Goal: Find specific page/section: Find specific page/section

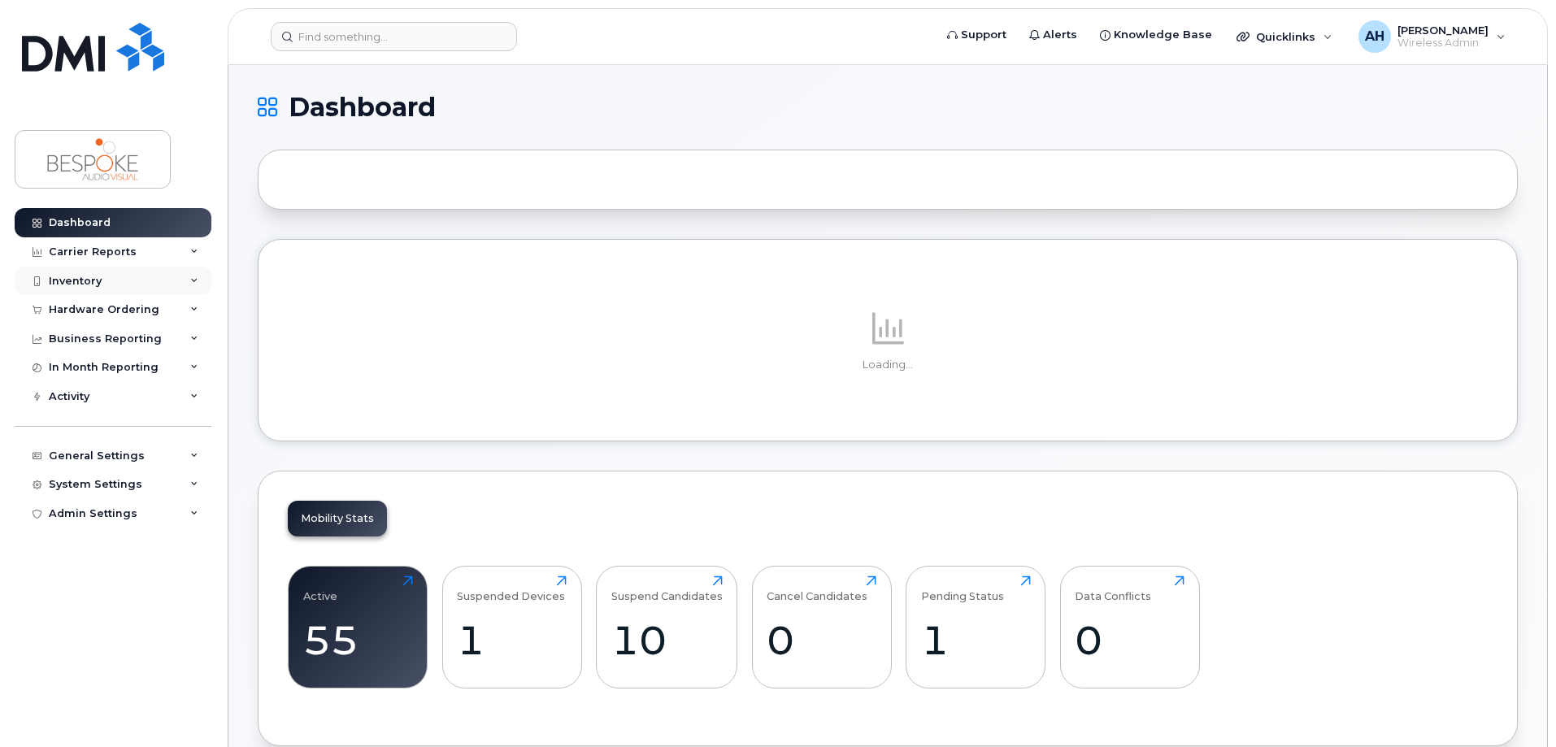
click at [124, 288] on div "Inventory" at bounding box center [113, 281] width 197 height 29
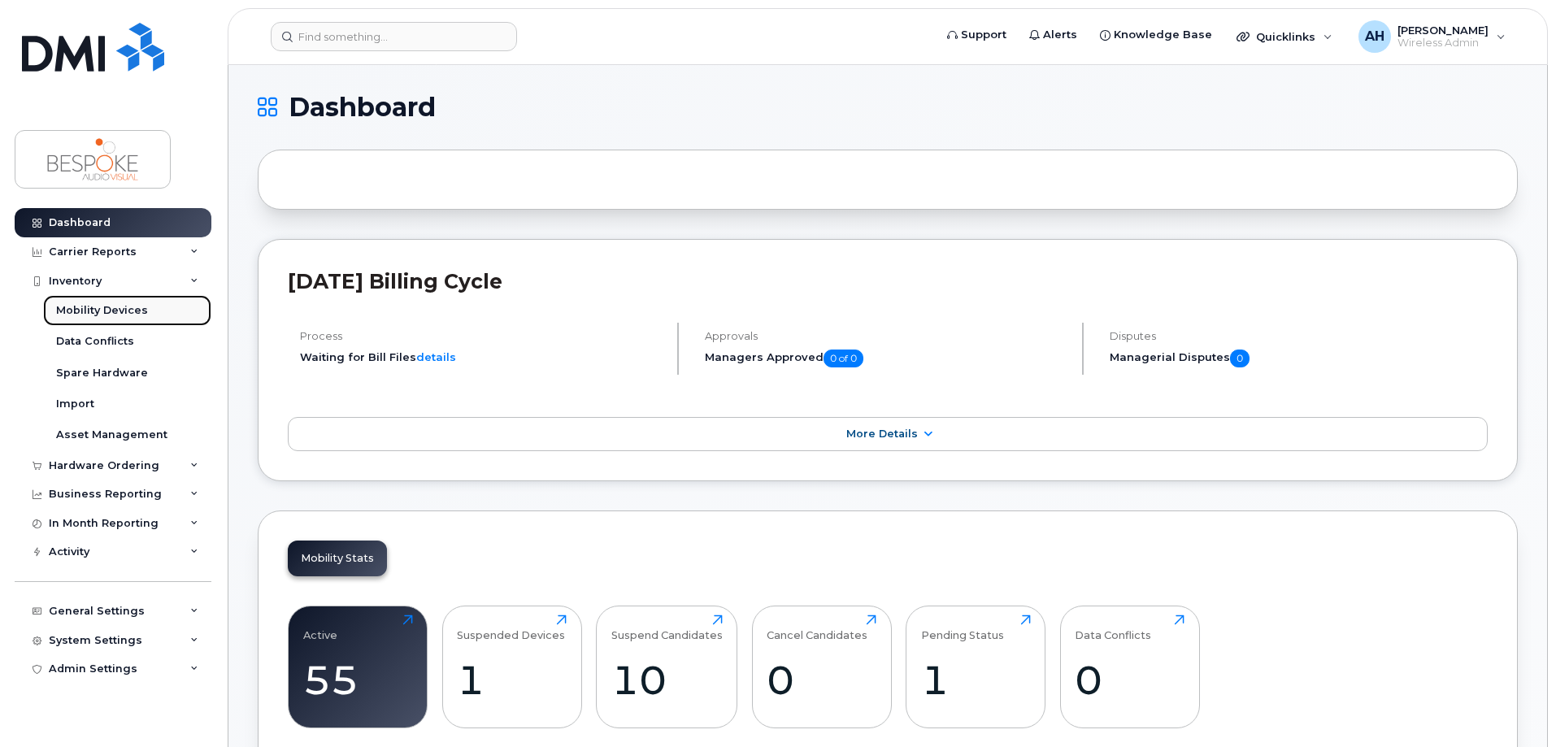
click at [122, 310] on div "Mobility Devices" at bounding box center [102, 310] width 92 height 15
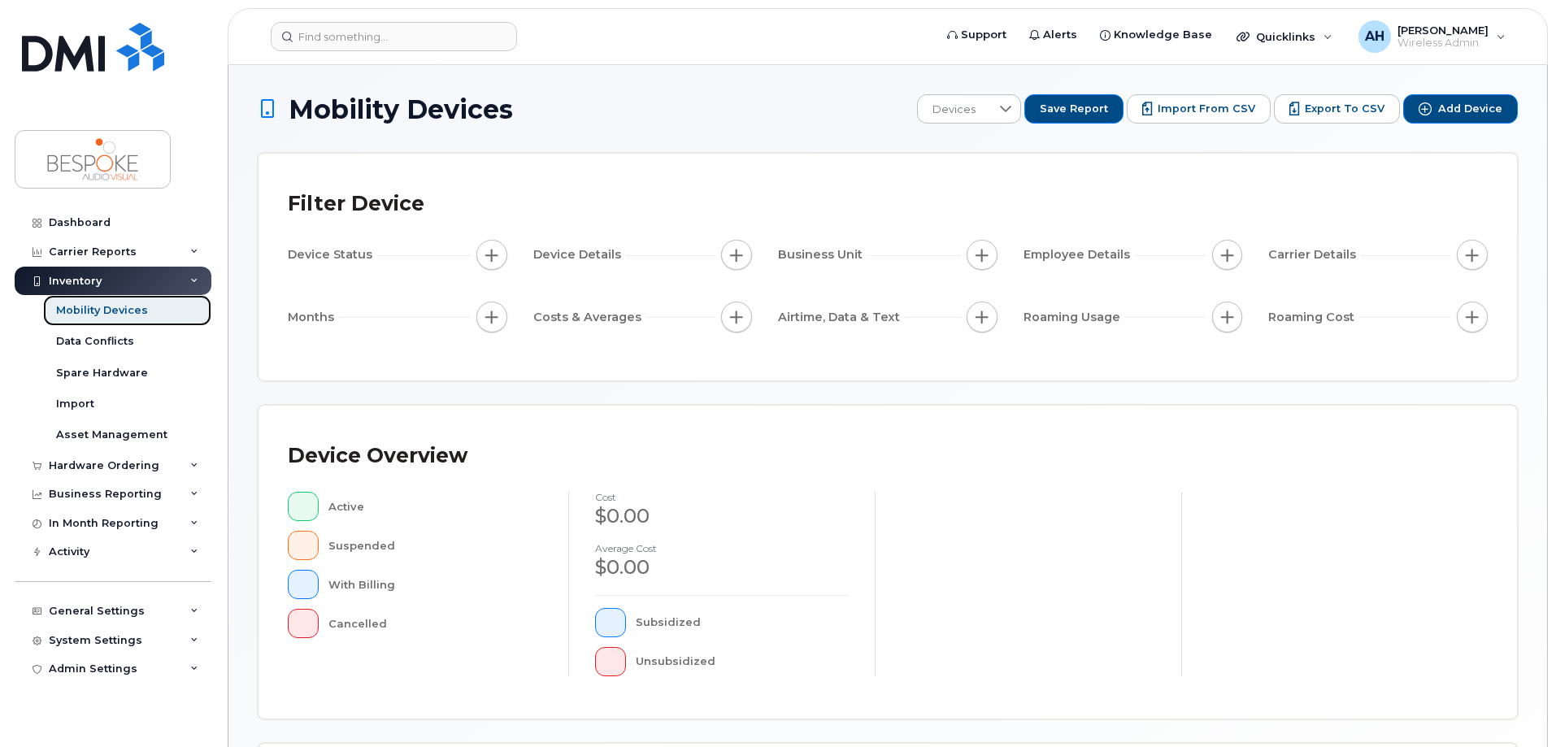
scroll to position [371, 0]
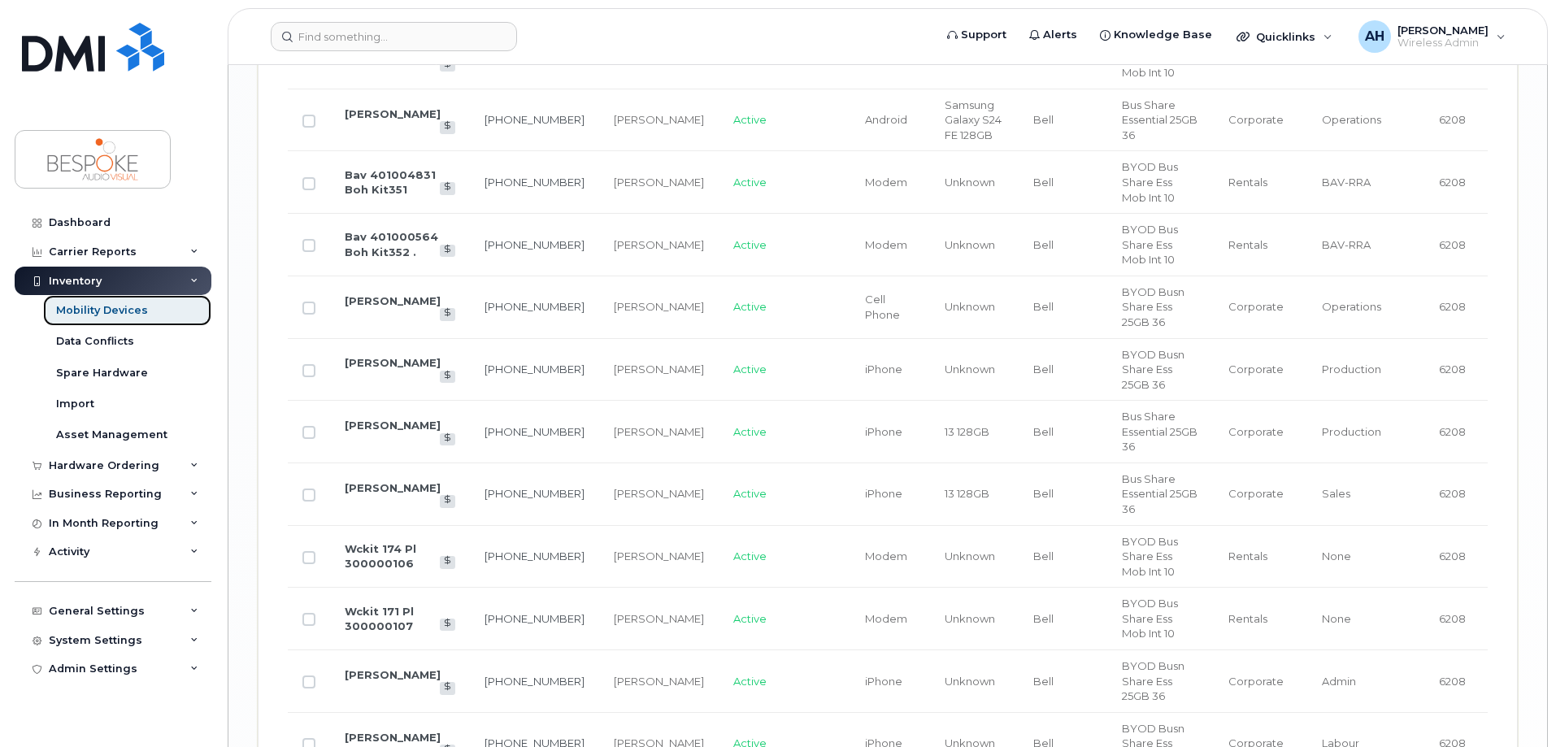
scroll to position [2760, 0]
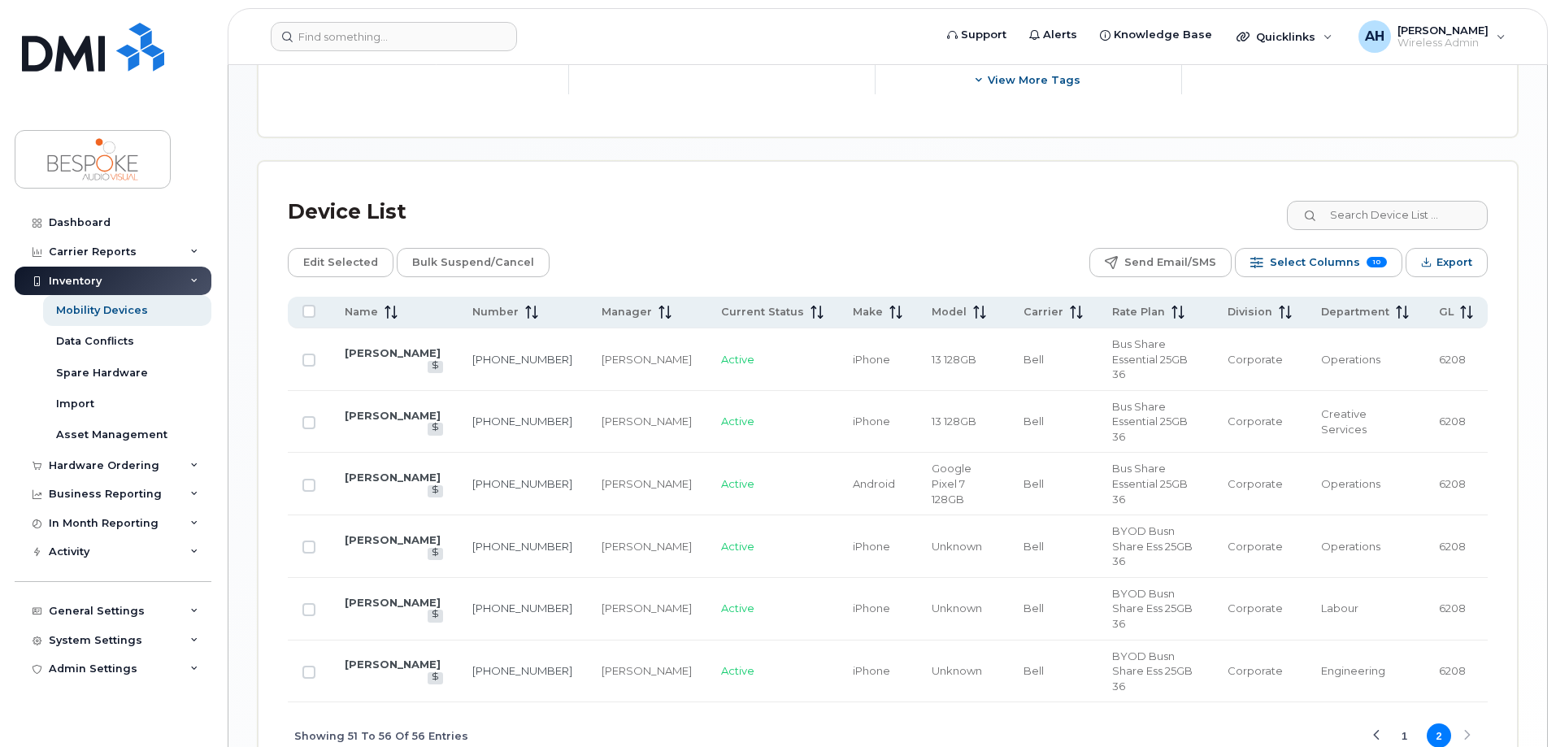
click at [1415, 723] on button "1" at bounding box center [1404, 735] width 24 height 24
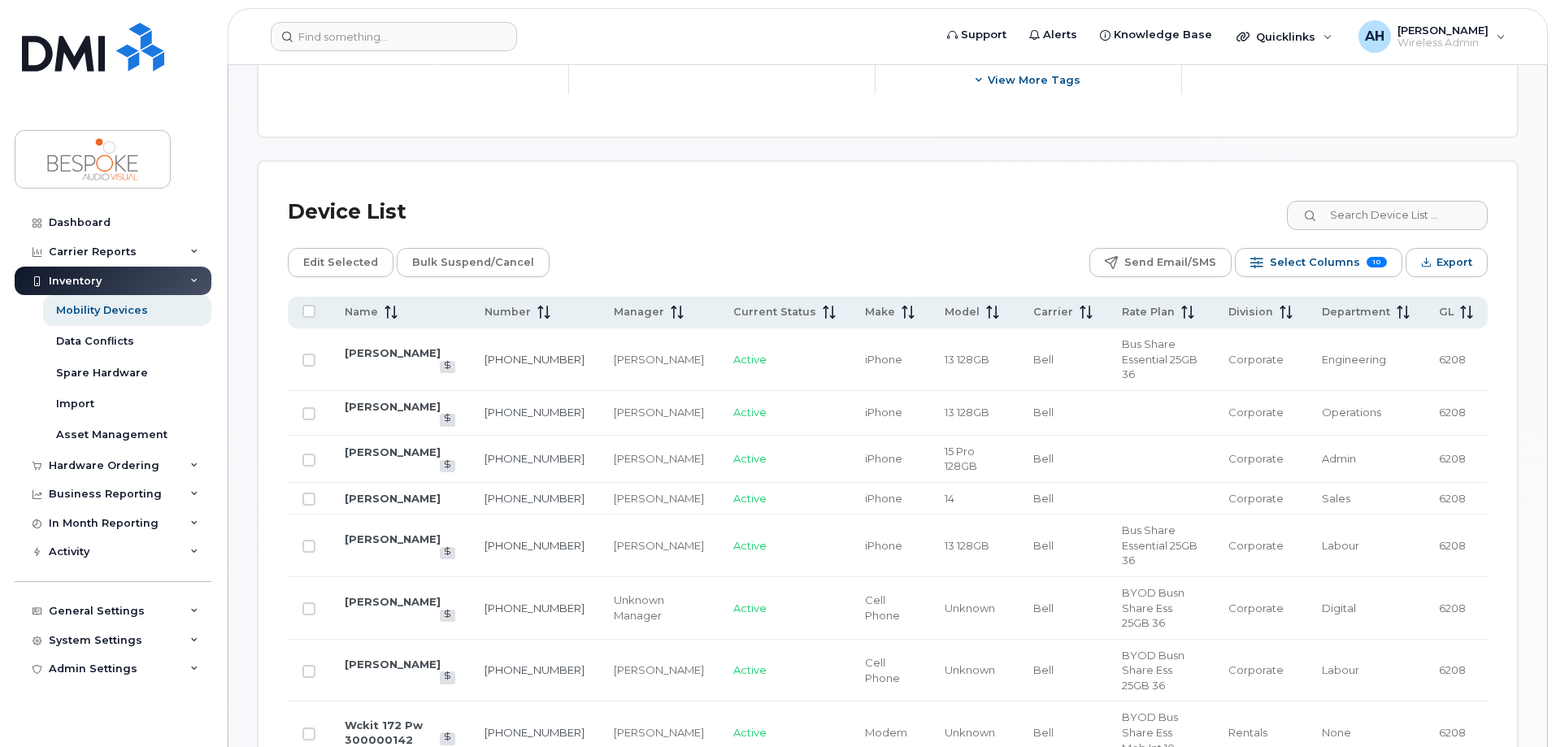
click at [1400, 640] on td "Labour" at bounding box center [1365, 671] width 117 height 63
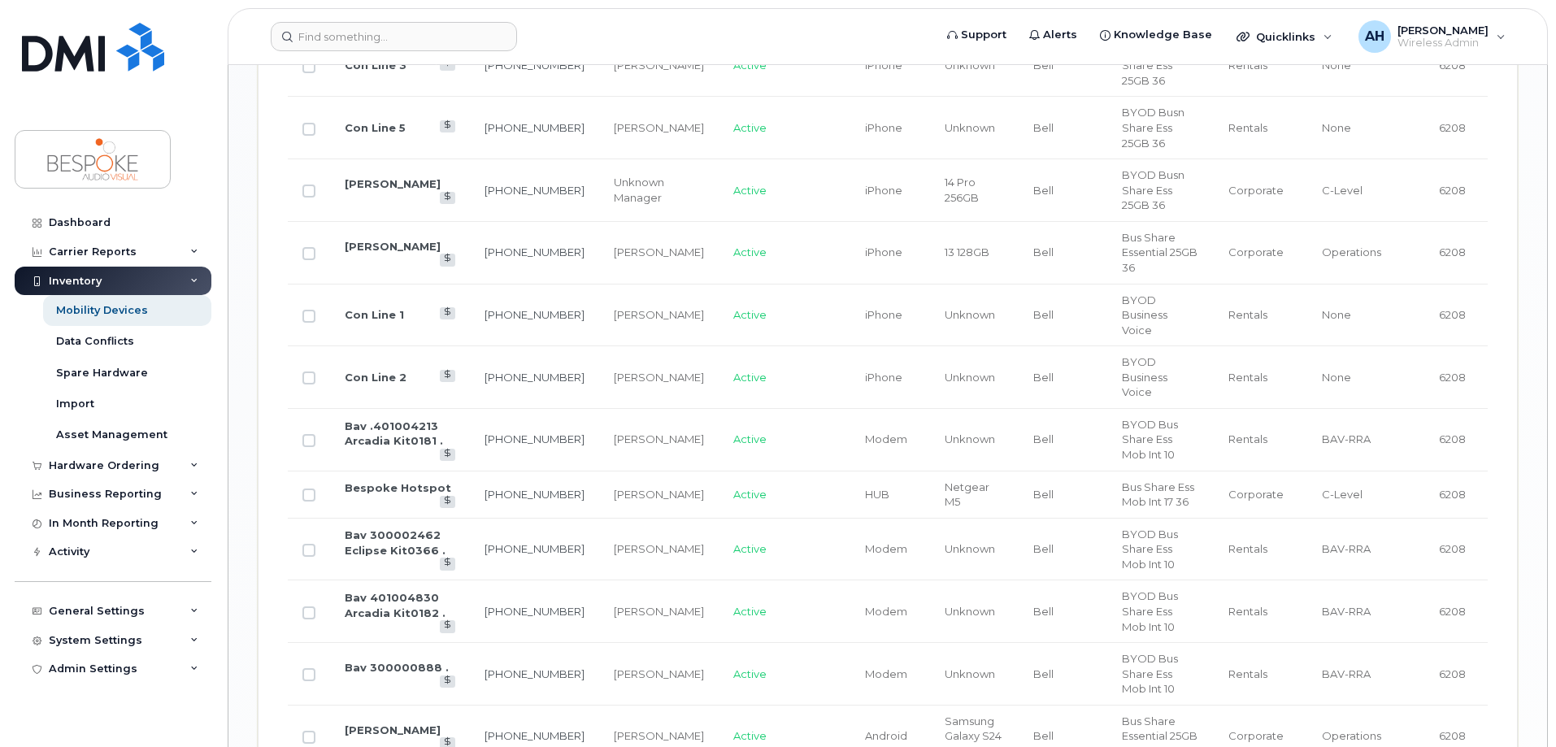
scroll to position [2760, 0]
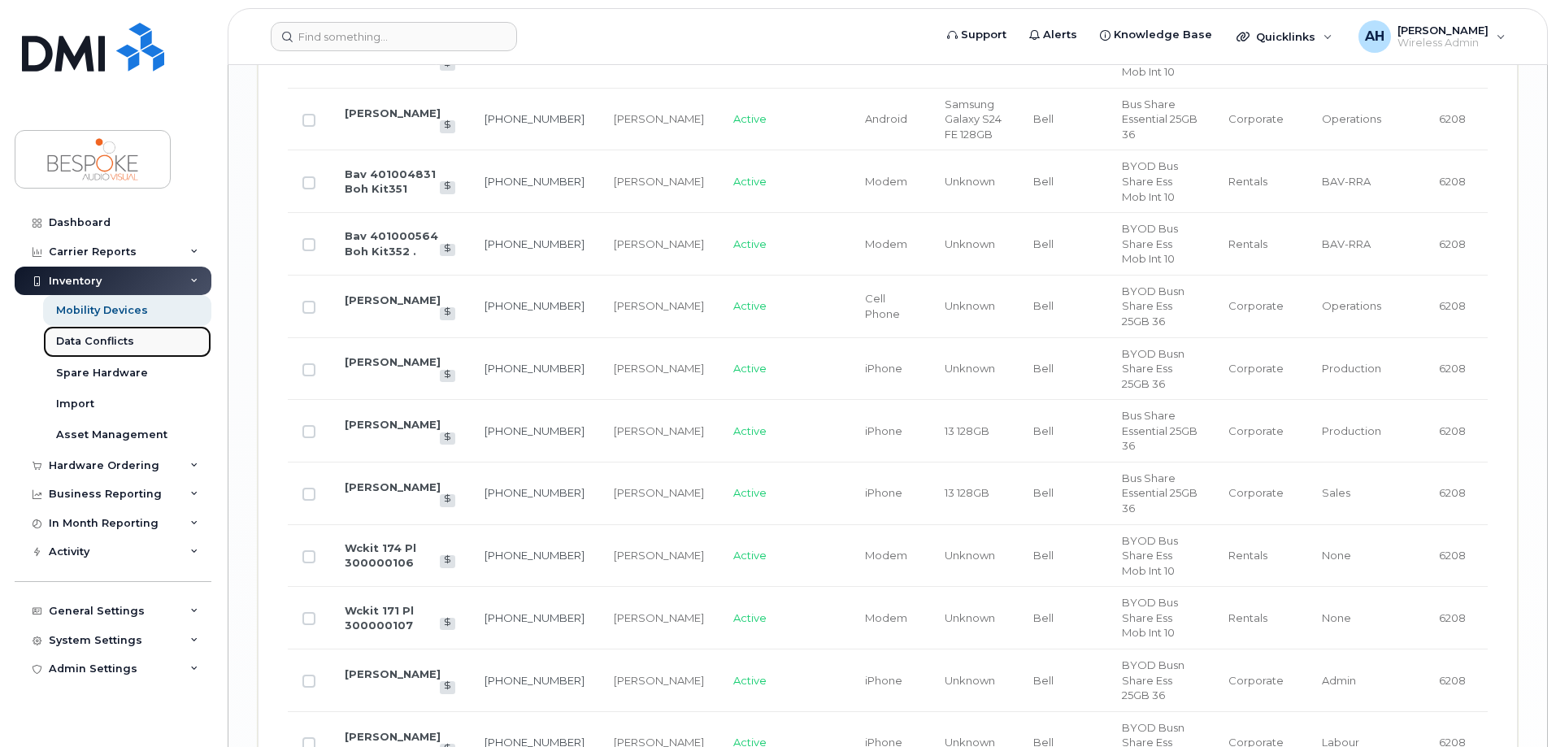
drag, startPoint x: 96, startPoint y: 341, endPoint x: 111, endPoint y: 345, distance: 15.8
click at [96, 341] on div "Data Conflicts" at bounding box center [95, 341] width 78 height 15
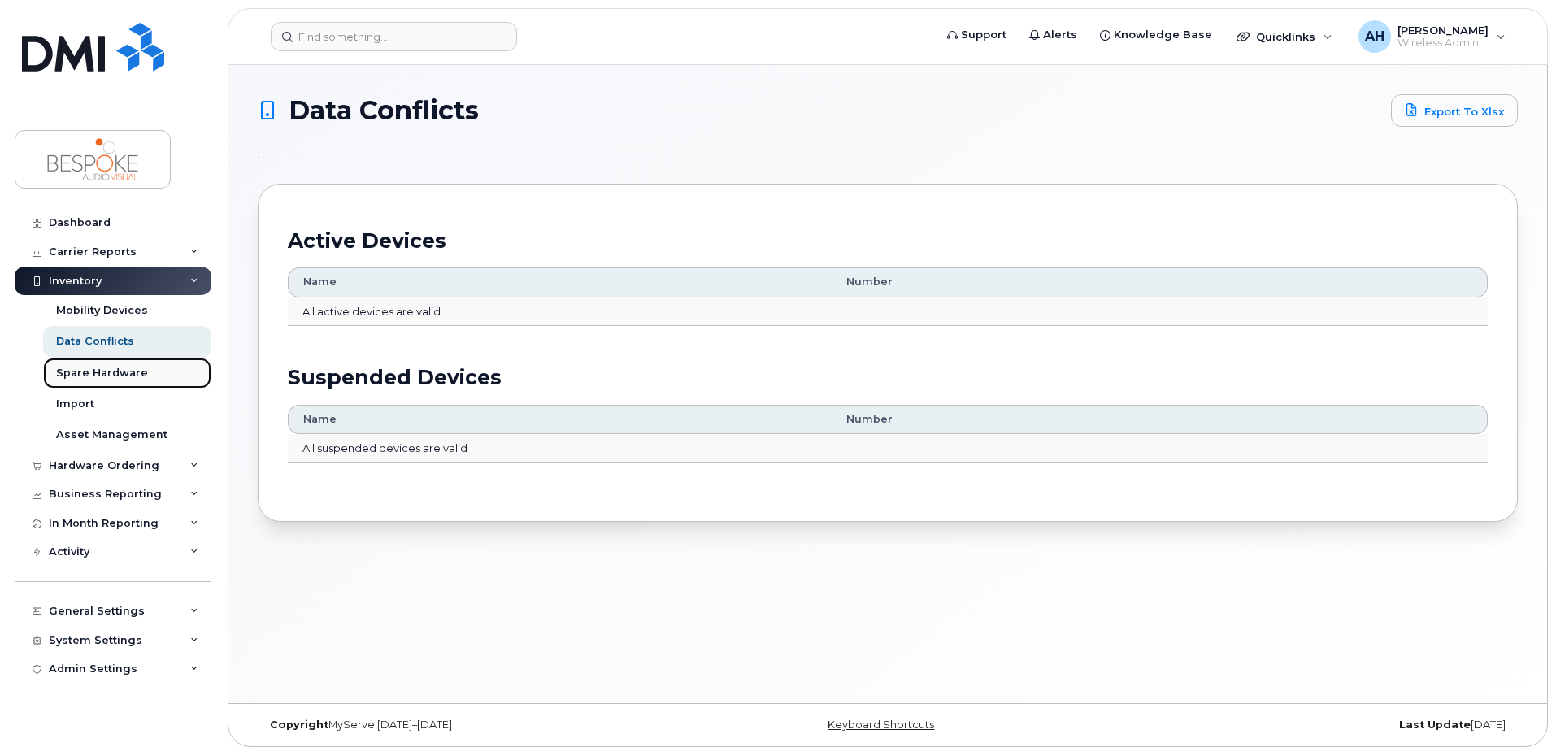
click at [126, 375] on div "Spare Hardware" at bounding box center [102, 373] width 92 height 15
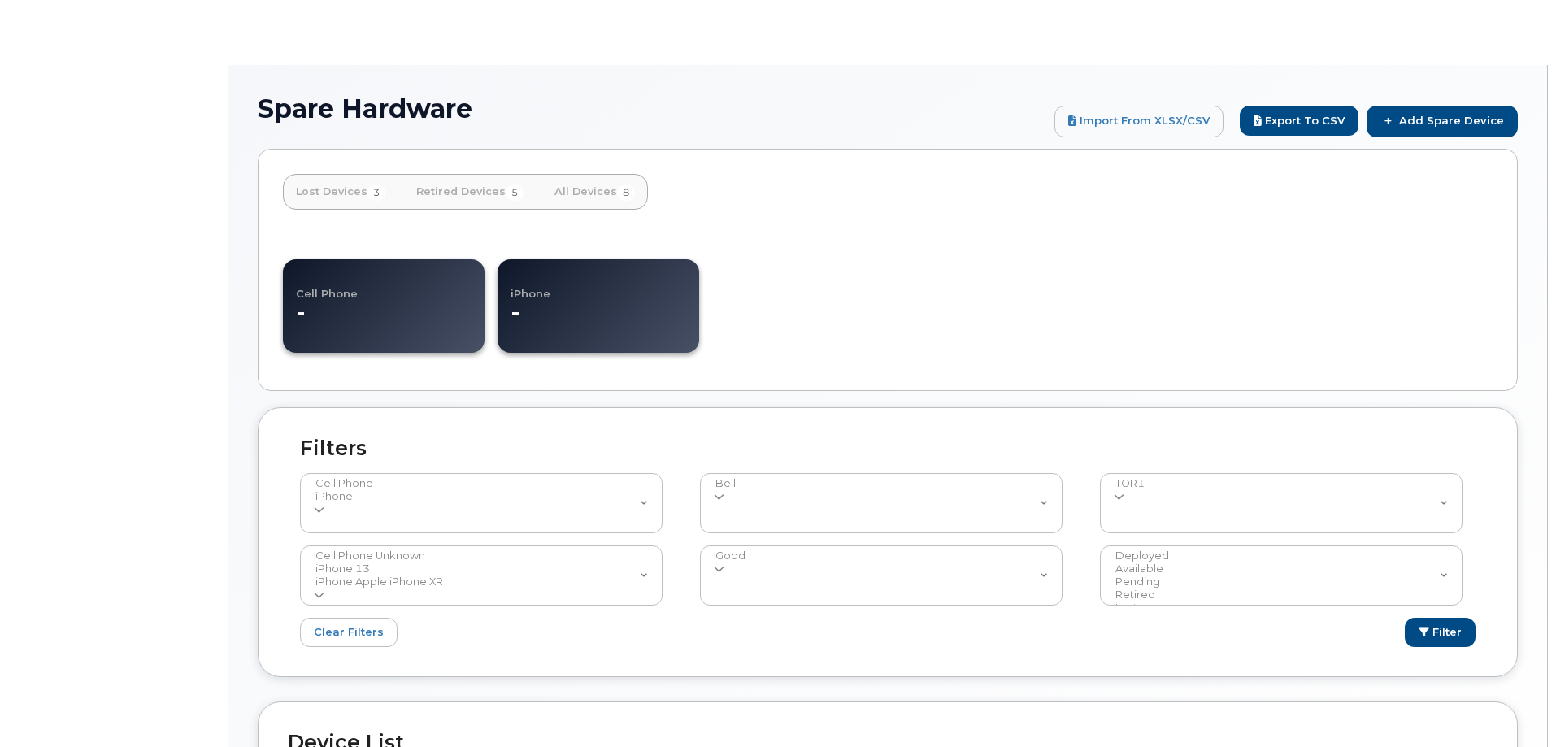
select select
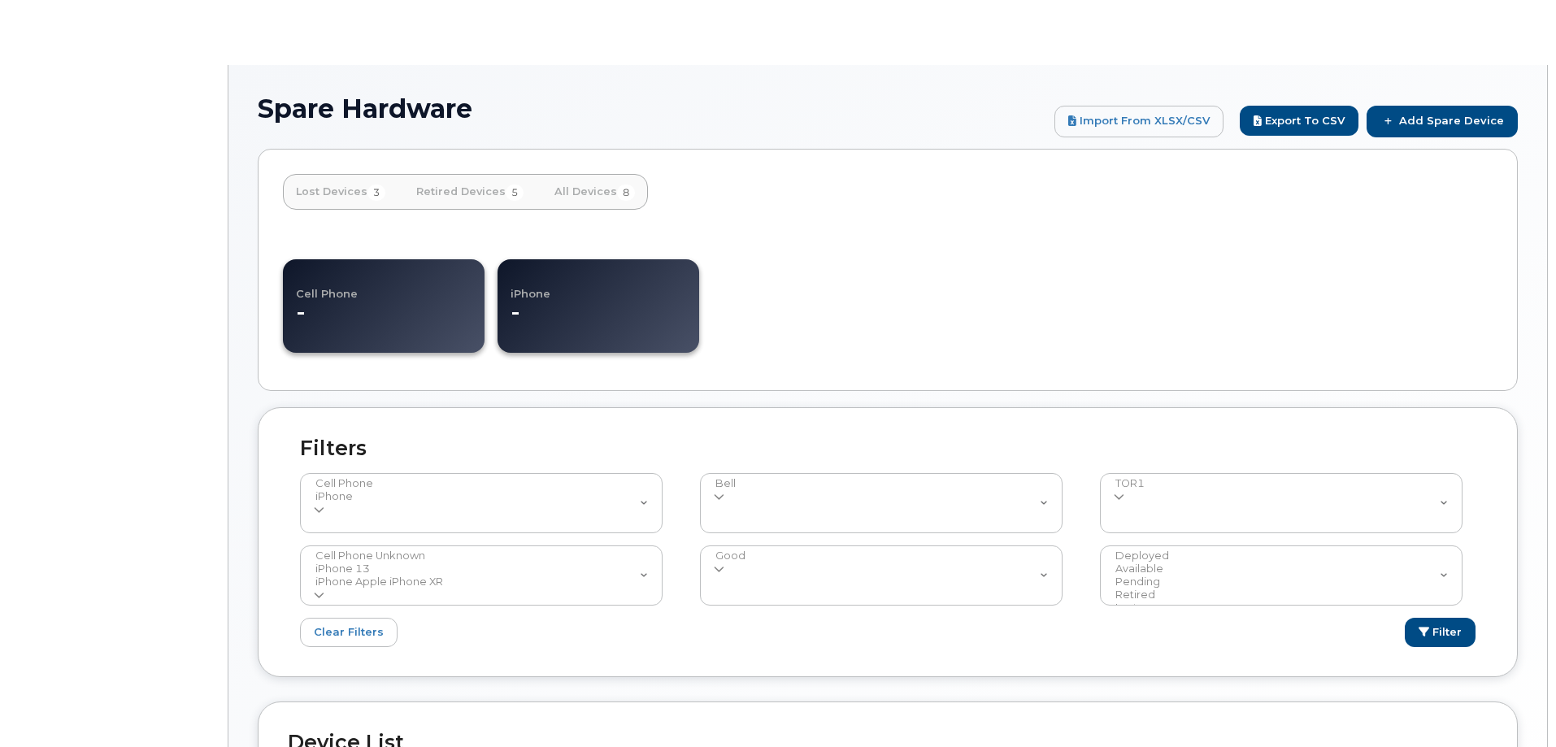
select select
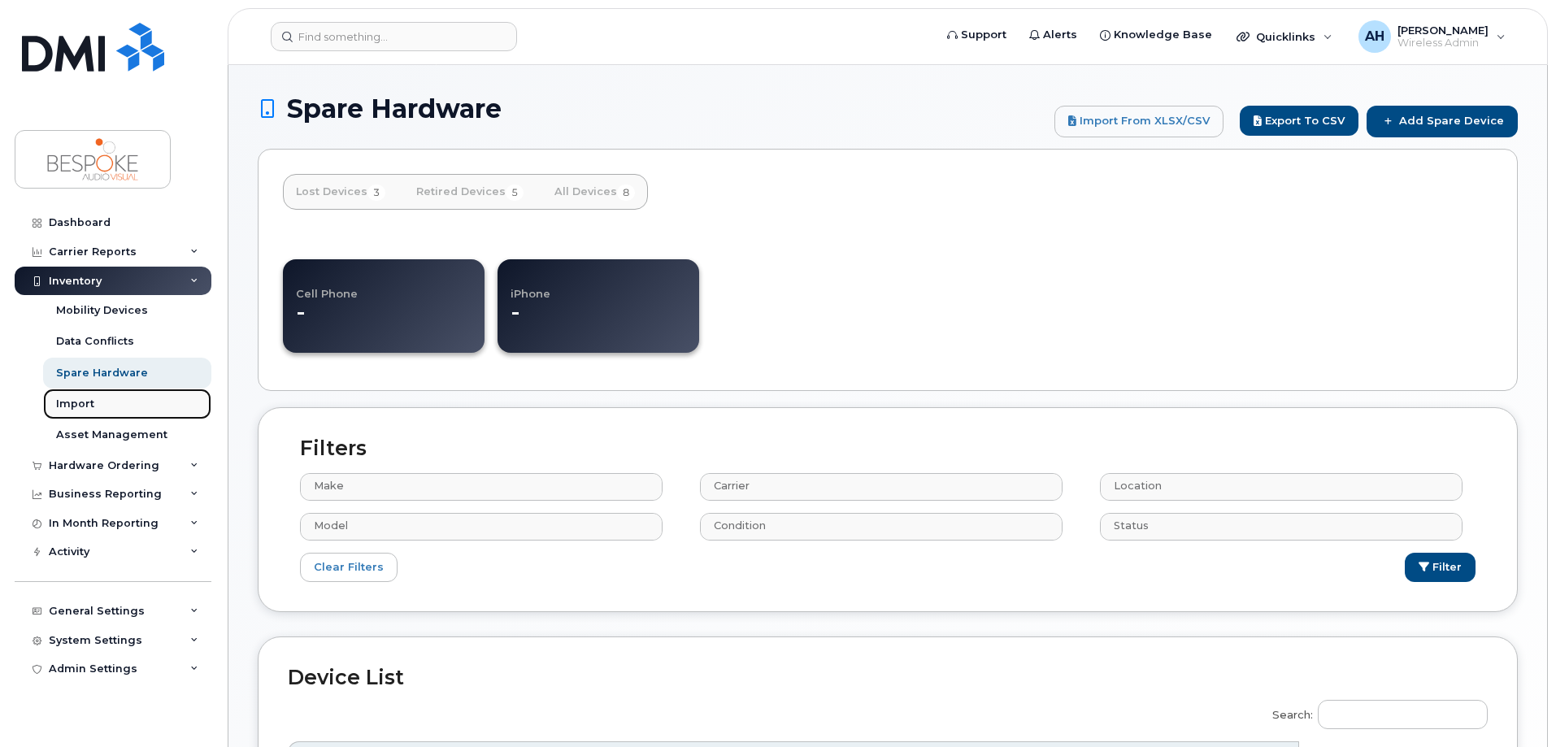
drag, startPoint x: 113, startPoint y: 410, endPoint x: 128, endPoint y: 409, distance: 14.7
click at [112, 410] on link "Import" at bounding box center [127, 404] width 168 height 31
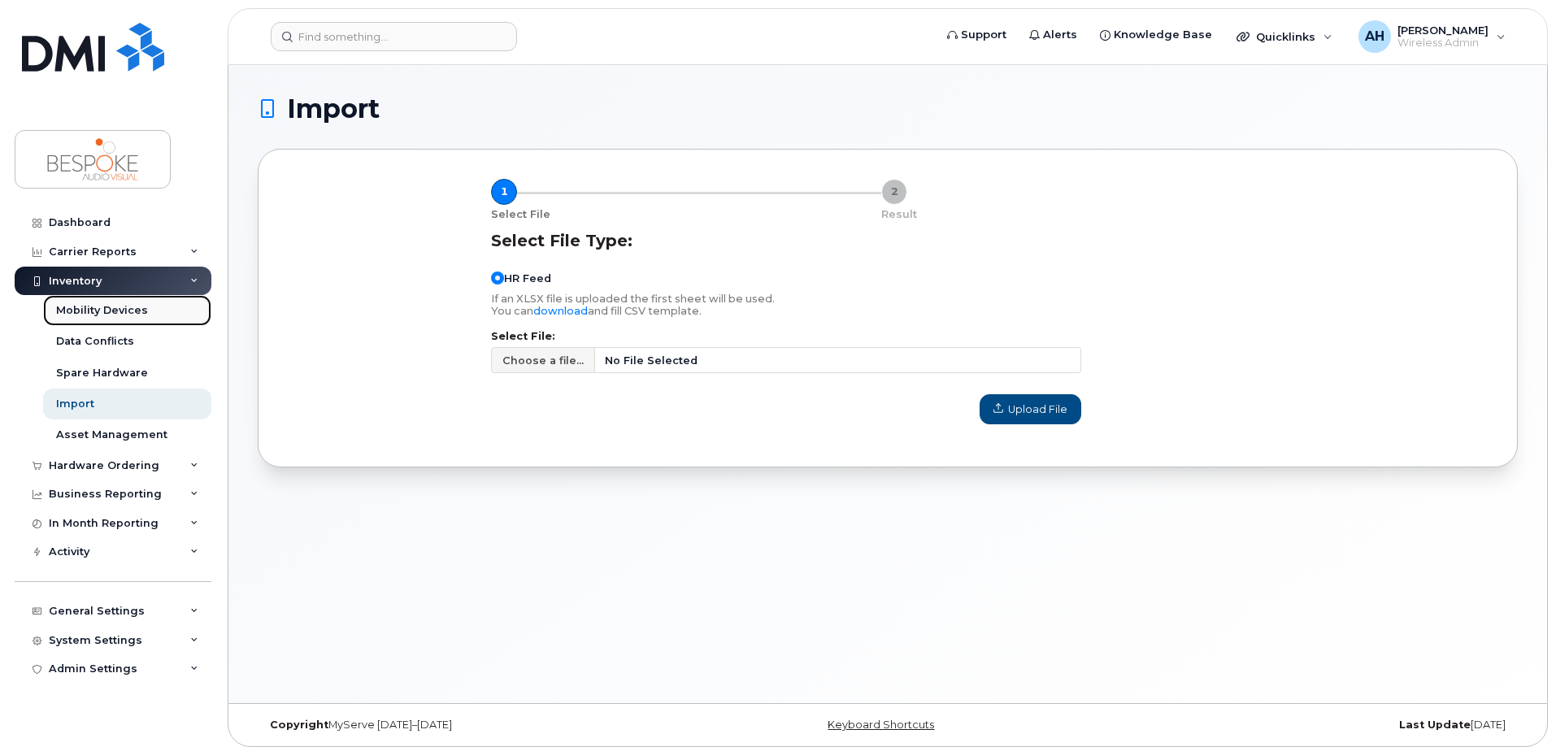
click at [92, 317] on div "Mobility Devices" at bounding box center [102, 310] width 92 height 15
